Goal: Information Seeking & Learning: Get advice/opinions

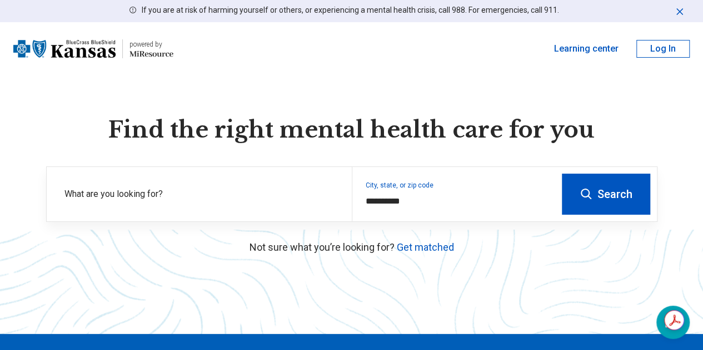
click at [593, 200] on button "Search" at bounding box center [605, 194] width 88 height 41
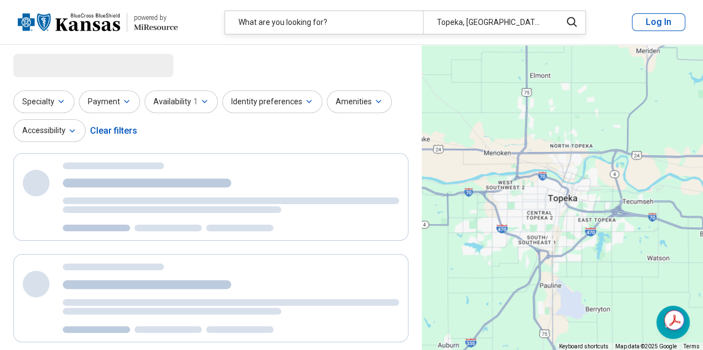
select select "***"
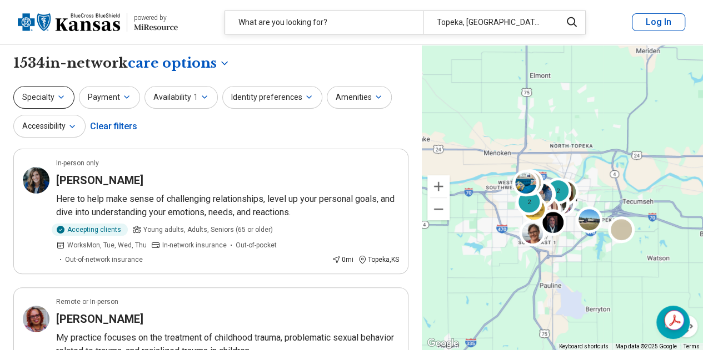
click at [57, 96] on icon "button" at bounding box center [61, 97] width 9 height 9
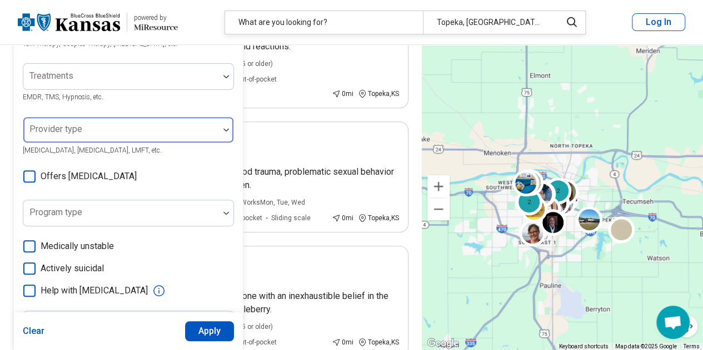
scroll to position [167, 0]
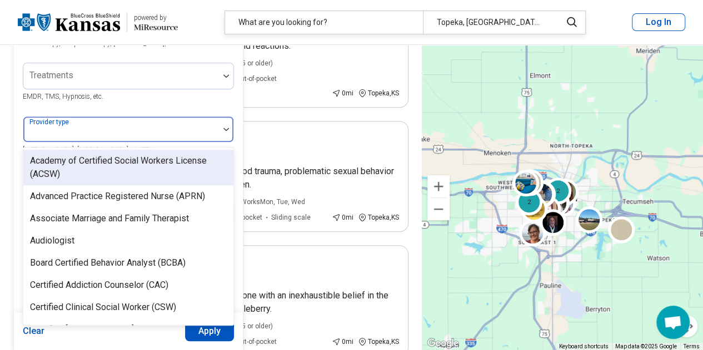
click at [75, 132] on div "Provider type" at bounding box center [128, 129] width 211 height 27
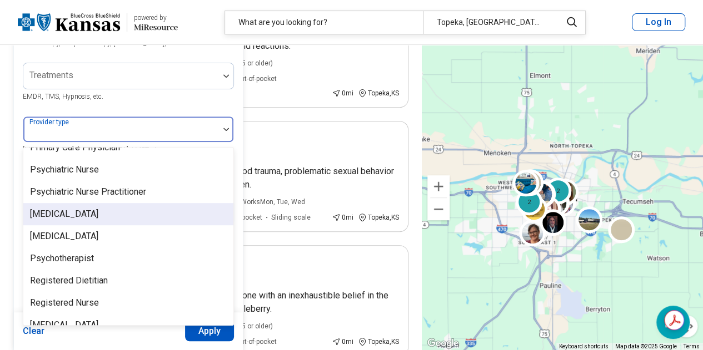
click at [64, 208] on div "[MEDICAL_DATA]" at bounding box center [64, 214] width 68 height 13
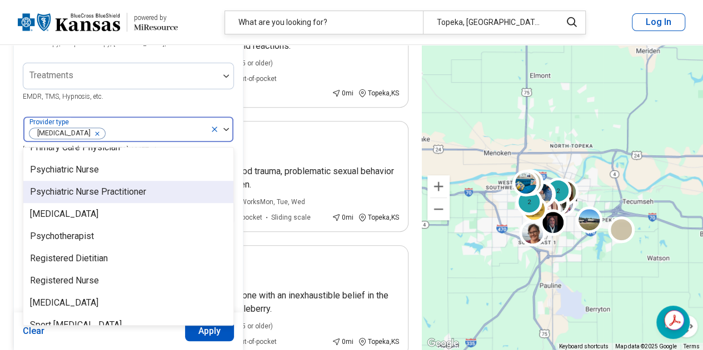
scroll to position [1431, 0]
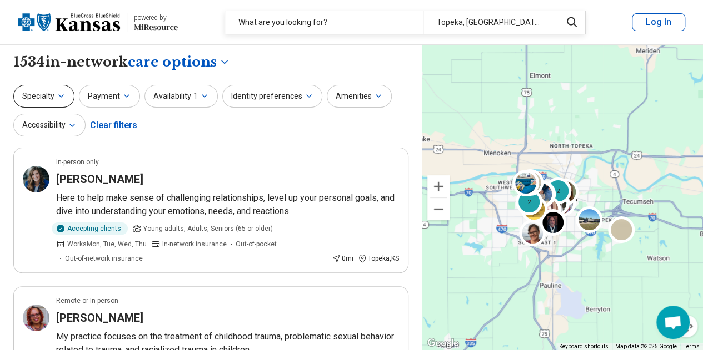
scroll to position [0, 0]
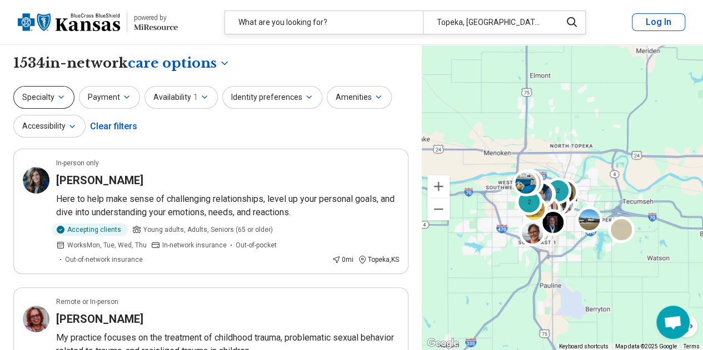
click at [57, 93] on icon "button" at bounding box center [61, 97] width 9 height 9
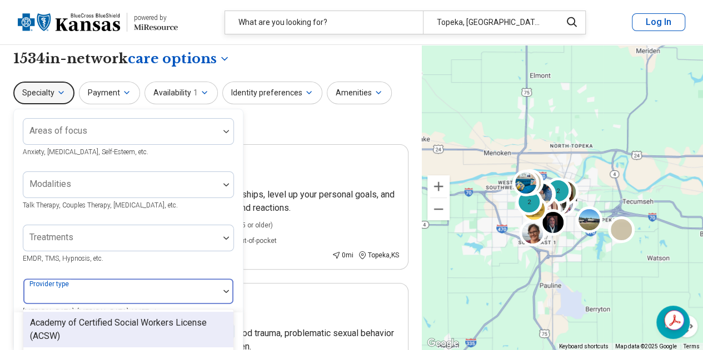
click at [62, 297] on div "Provider type" at bounding box center [128, 291] width 211 height 27
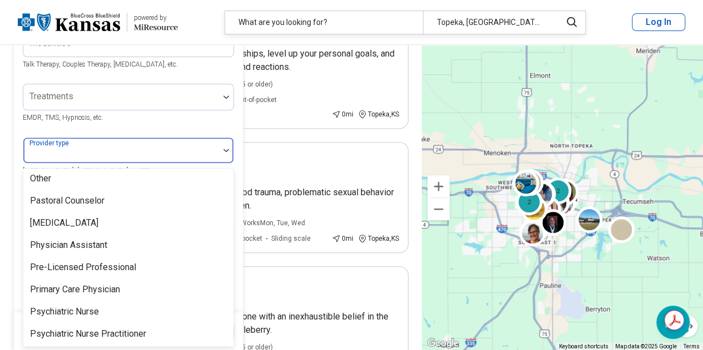
scroll to position [1453, 0]
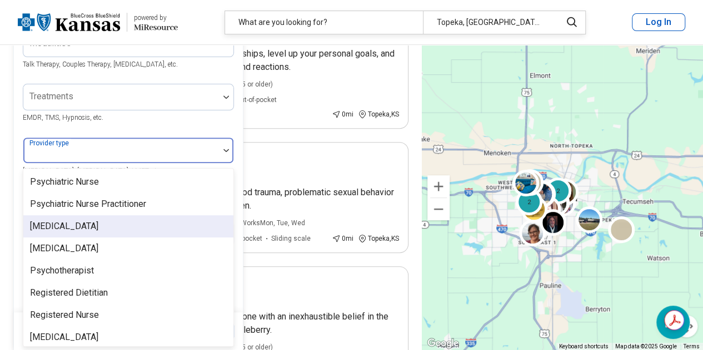
click at [71, 220] on div "[MEDICAL_DATA]" at bounding box center [64, 226] width 68 height 13
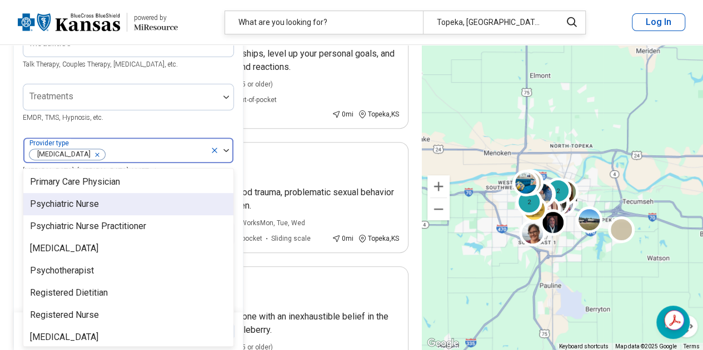
click at [235, 116] on div "Areas of focus Anxiety, [MEDICAL_DATA], Self-Esteem, etc. Modalities Talk Thera…" at bounding box center [128, 194] width 229 height 452
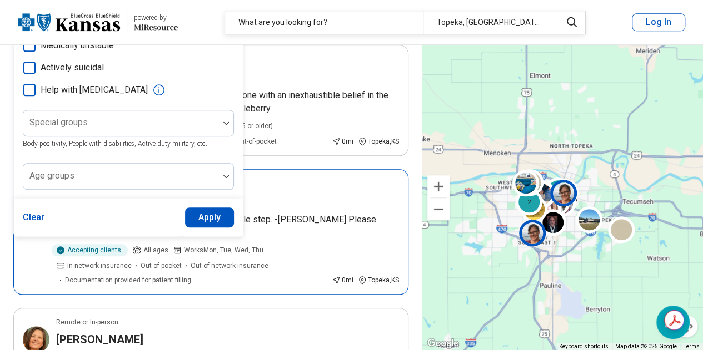
scroll to position [368, 0]
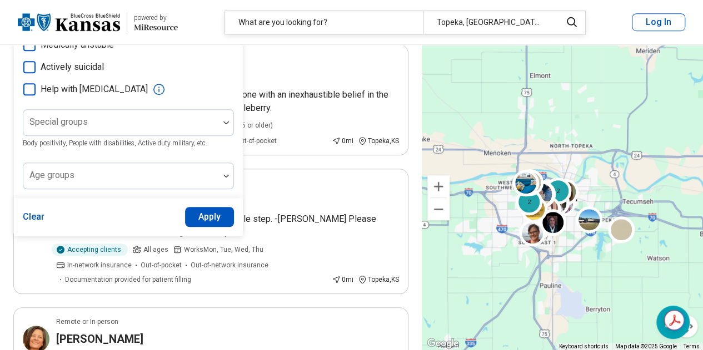
click at [209, 219] on button "Apply" at bounding box center [209, 217] width 49 height 20
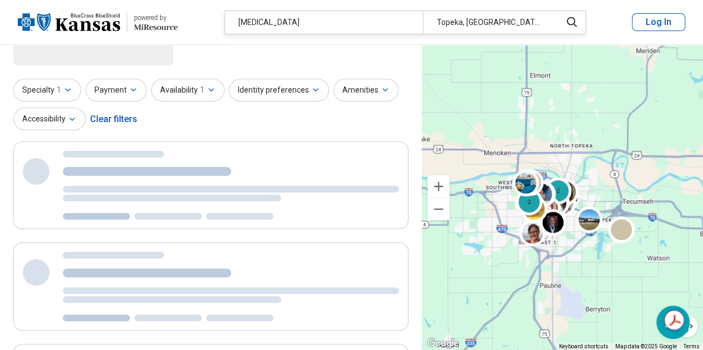
scroll to position [0, 0]
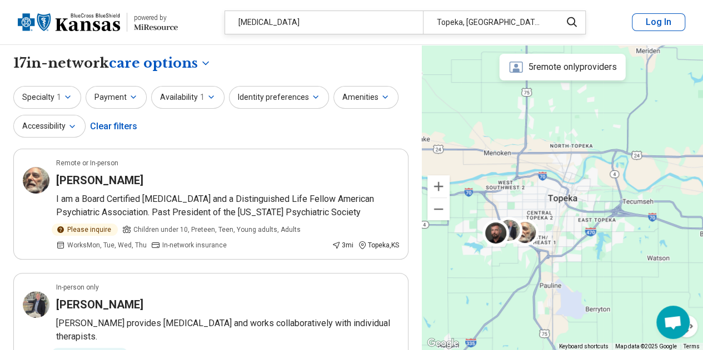
click at [113, 127] on div "Clear filters" at bounding box center [113, 126] width 47 height 27
